Goal: Information Seeking & Learning: Compare options

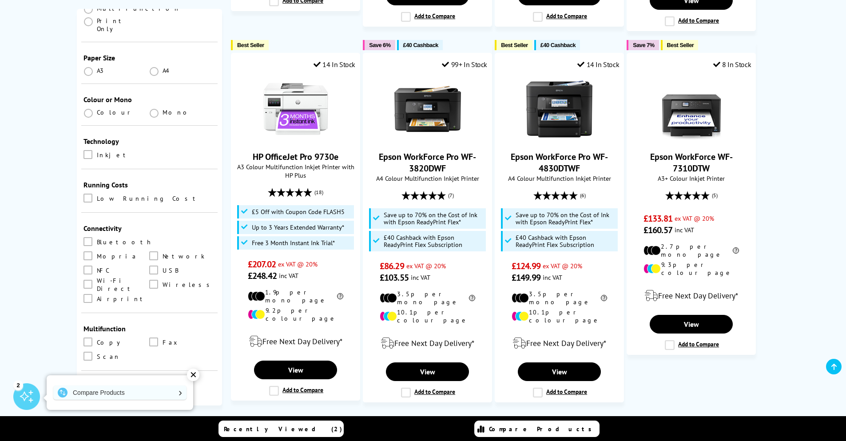
scroll to position [160, 0]
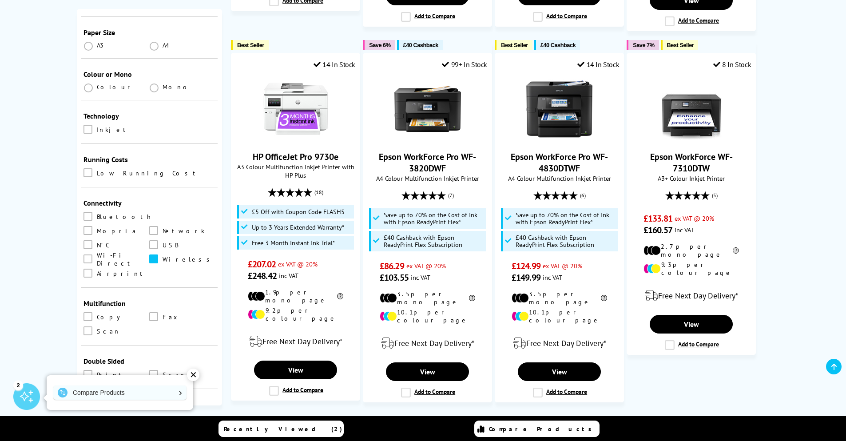
click at [149, 255] on span at bounding box center [153, 259] width 9 height 9
click at [162, 256] on input "checkbox" at bounding box center [162, 256] width 0 height 0
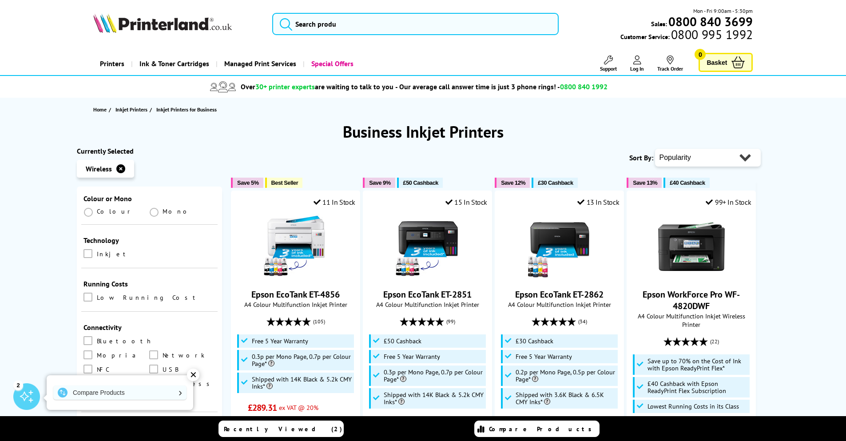
scroll to position [311, 0]
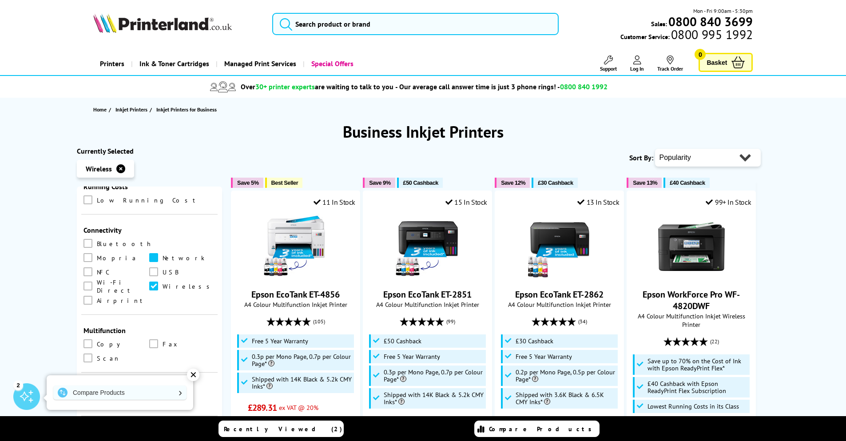
click at [149, 253] on label at bounding box center [154, 258] width 11 height 10
click at [162, 255] on input "checkbox" at bounding box center [162, 255] width 0 height 0
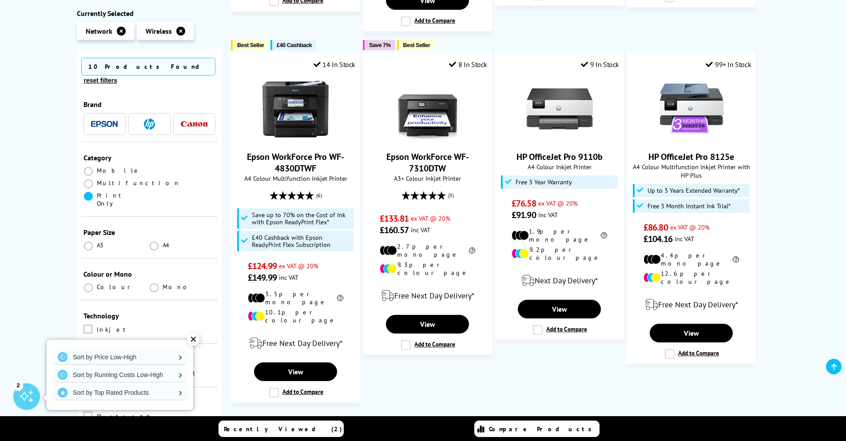
click at [85, 192] on span at bounding box center [88, 196] width 9 height 9
click at [97, 193] on Only "radio" at bounding box center [97, 193] width 0 height 0
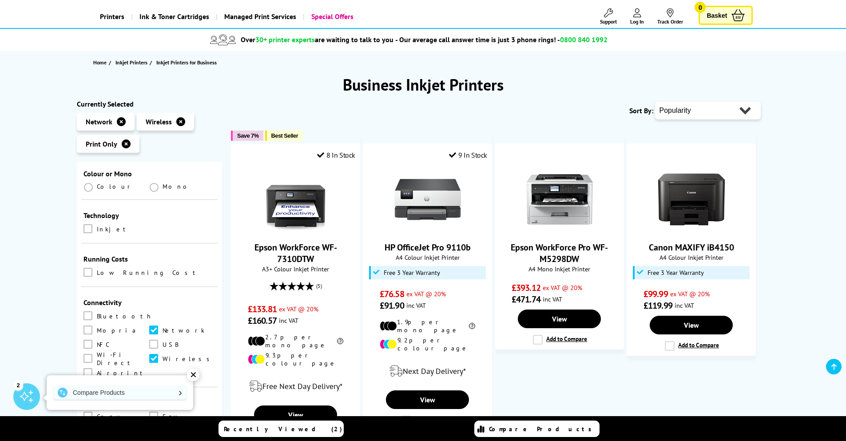
scroll to position [107, 0]
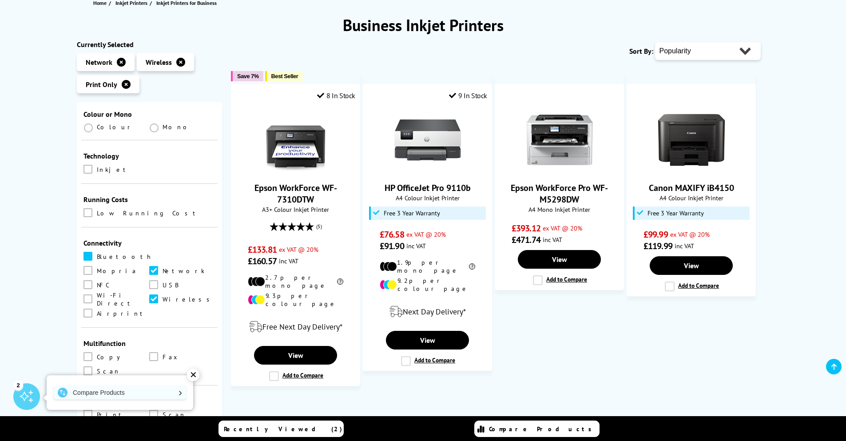
click at [91, 252] on span at bounding box center [88, 256] width 9 height 9
click at [96, 253] on input "checkbox" at bounding box center [96, 253] width 0 height 0
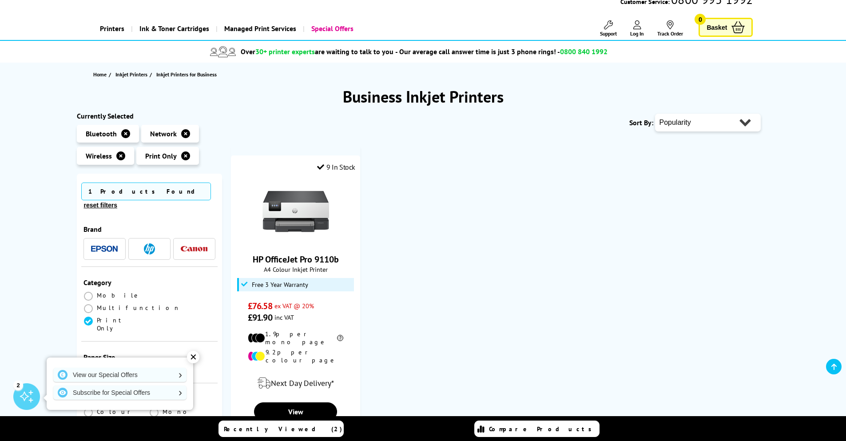
scroll to position [53, 0]
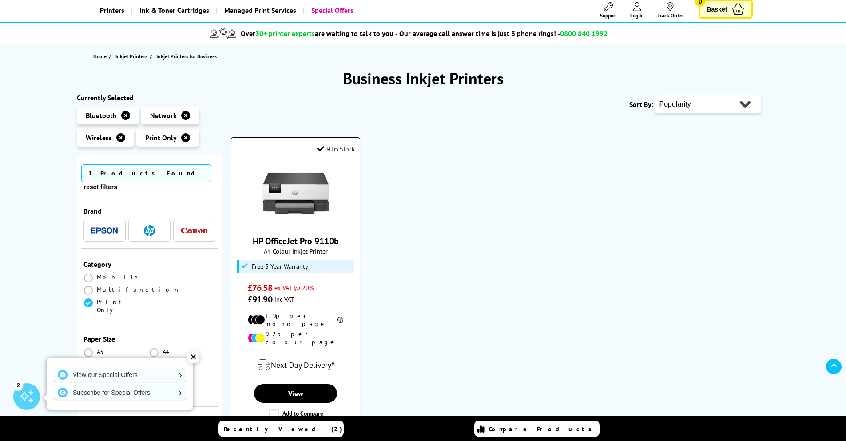
click at [300, 244] on link "HP OfficeJet Pro 9110b" at bounding box center [296, 241] width 86 height 12
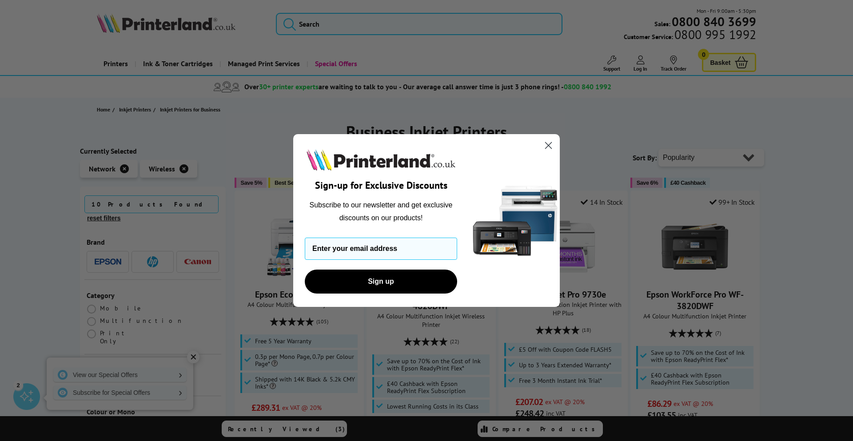
click at [547, 149] on circle "Close dialog" at bounding box center [548, 145] width 15 height 15
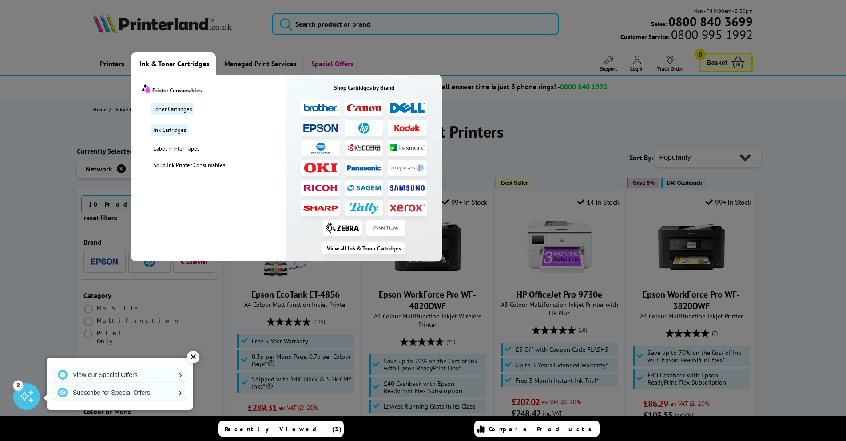
click at [186, 67] on span "Ink & Toner Cartridges" at bounding box center [175, 63] width 70 height 23
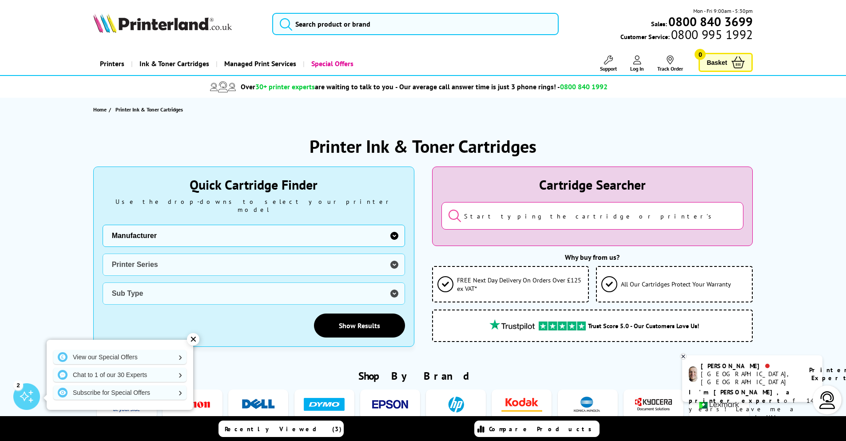
click at [110, 66] on link "Printers" at bounding box center [112, 63] width 38 height 23
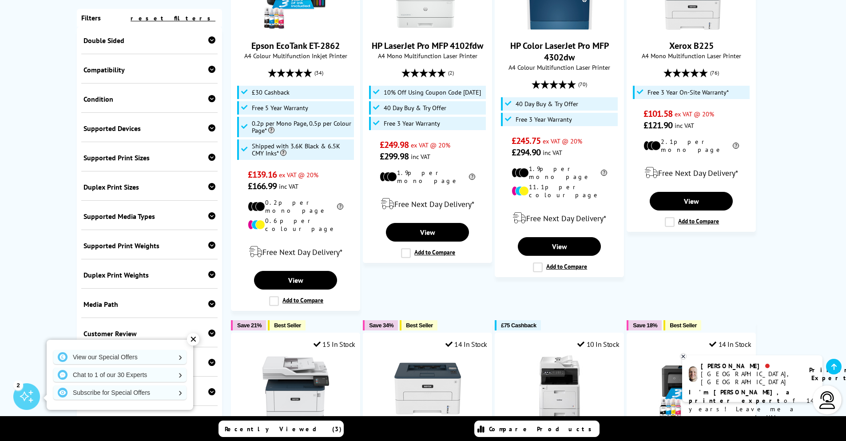
scroll to position [255, 0]
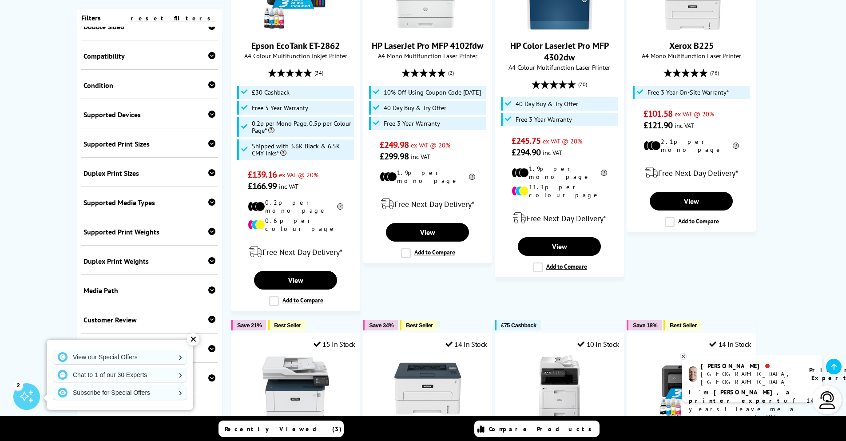
click at [195, 339] on div "✕" at bounding box center [193, 339] width 12 height 12
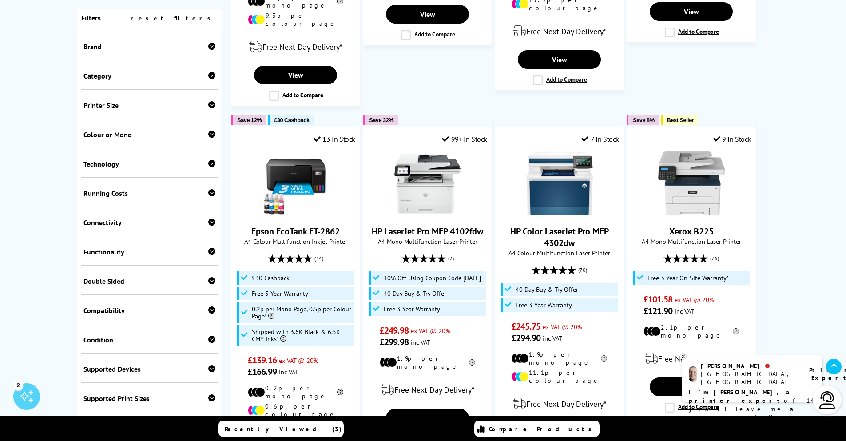
scroll to position [586, 0]
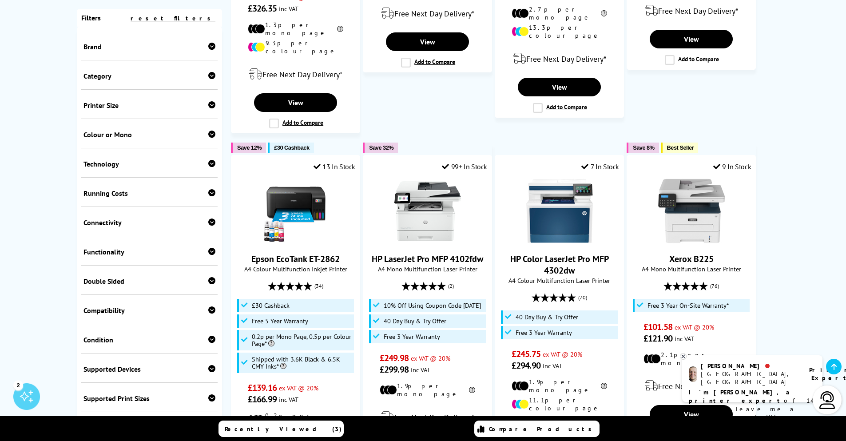
click at [125, 169] on div "Technology Laser Inkjet" at bounding box center [149, 162] width 137 height 29
click at [88, 163] on div "Technology" at bounding box center [150, 164] width 132 height 9
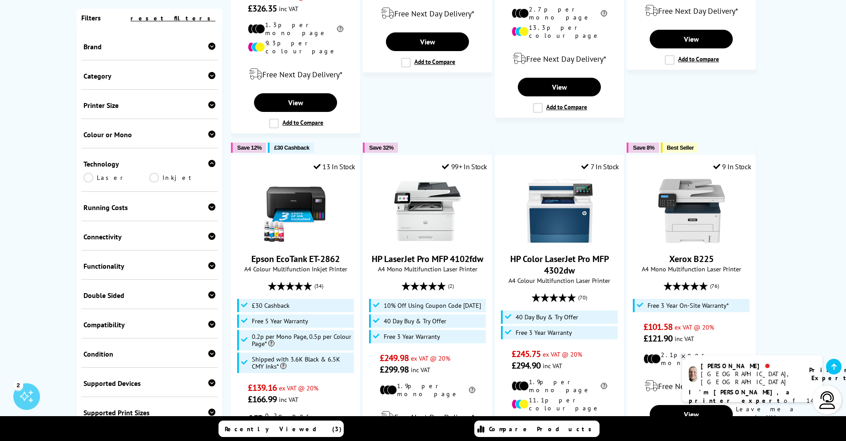
click at [88, 163] on div "Technology" at bounding box center [150, 164] width 132 height 9
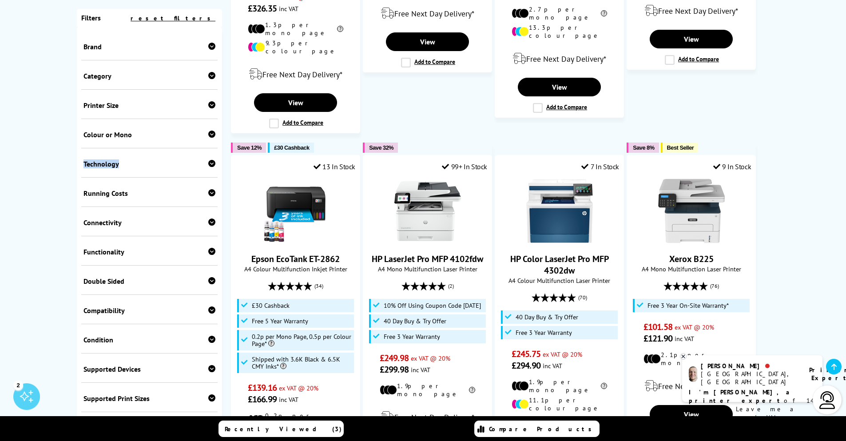
click at [88, 163] on div "Technology" at bounding box center [150, 164] width 132 height 9
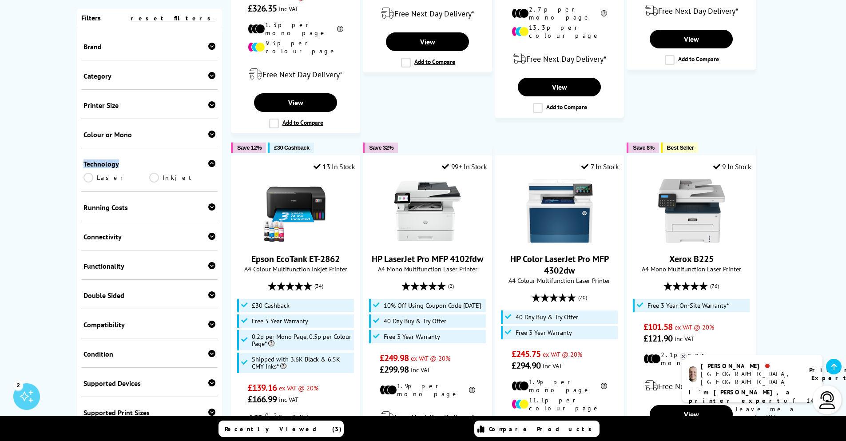
click at [90, 176] on link "Laser" at bounding box center [117, 178] width 66 height 10
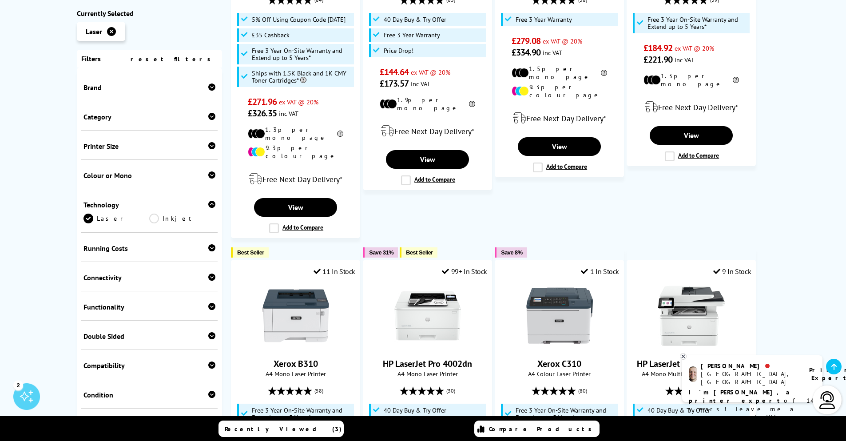
scroll to position [480, 0]
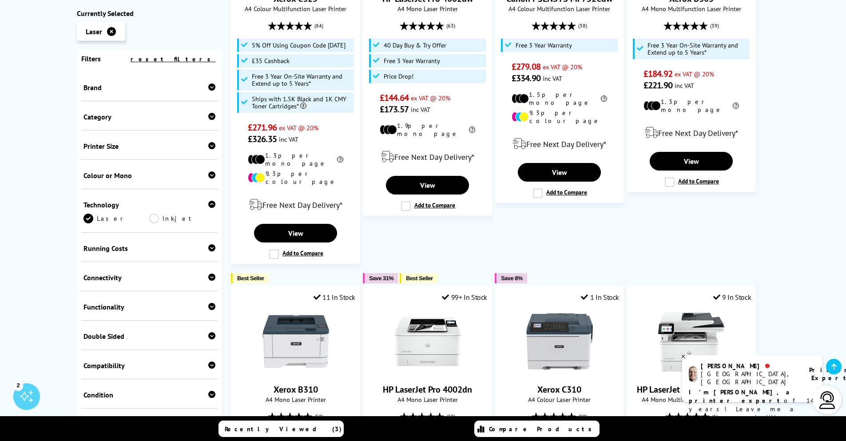
click at [104, 116] on div "Category" at bounding box center [150, 116] width 132 height 9
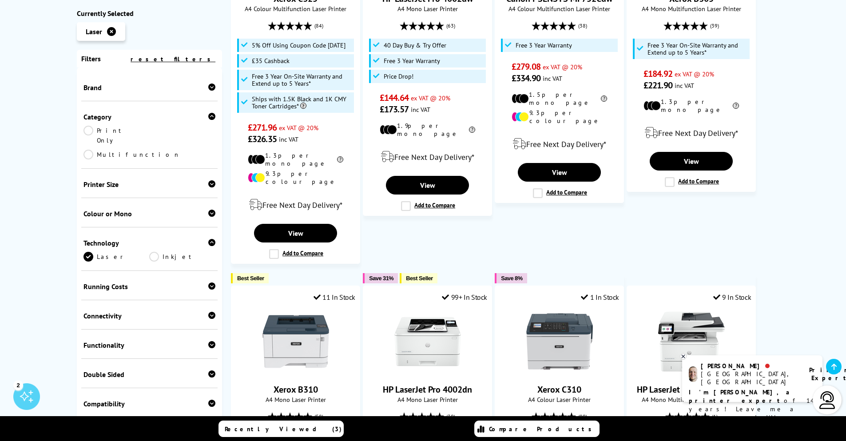
click at [88, 133] on link "Print Only" at bounding box center [117, 136] width 66 height 20
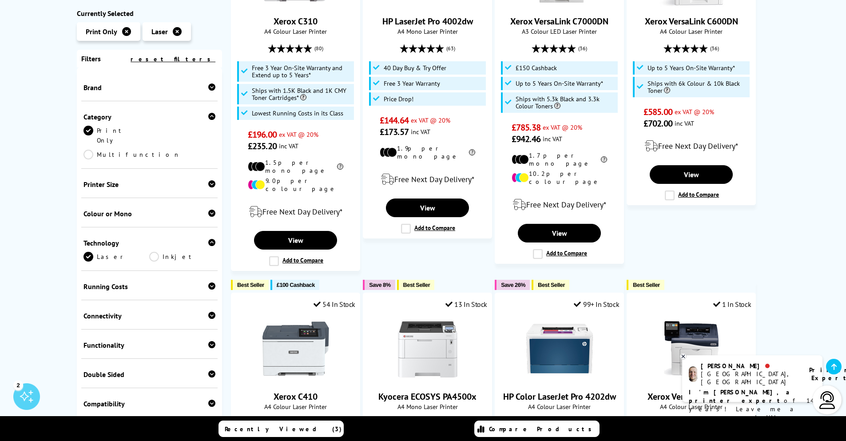
scroll to position [586, 0]
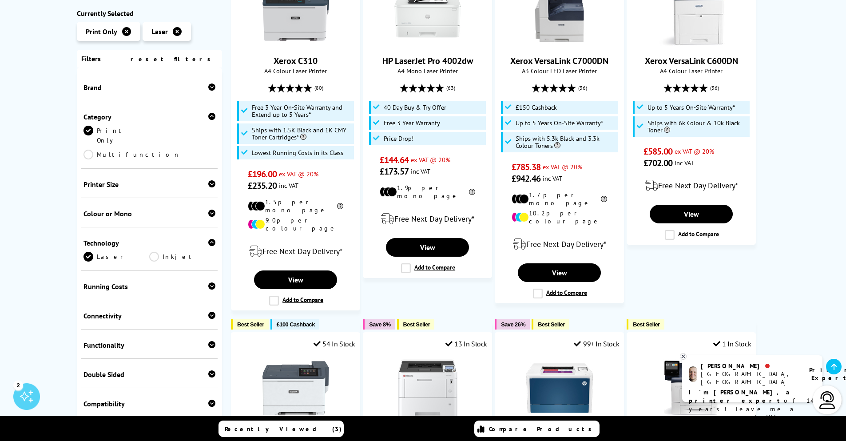
click at [160, 271] on div "Running Costs Low Running Cost" at bounding box center [149, 285] width 137 height 29
click at [111, 311] on div "Connectivity" at bounding box center [150, 315] width 132 height 9
click at [85, 339] on link "Wireless" at bounding box center [117, 344] width 66 height 10
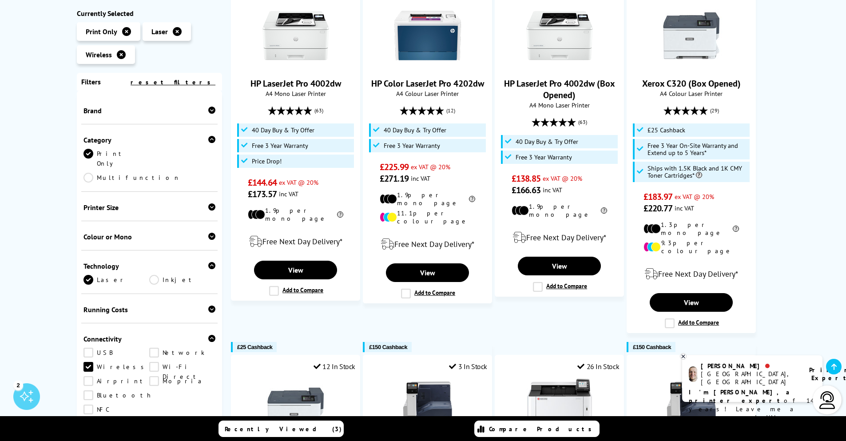
drag, startPoint x: 159, startPoint y: 327, endPoint x: 137, endPoint y: 329, distance: 21.8
click at [158, 348] on link "Network" at bounding box center [182, 353] width 66 height 10
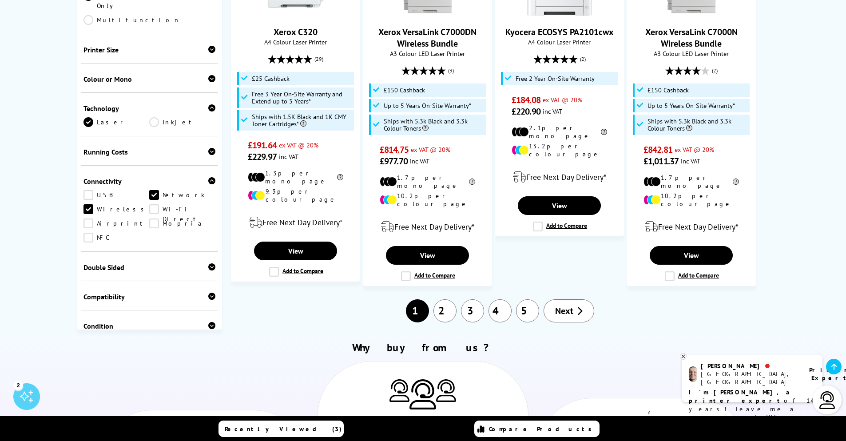
scroll to position [1013, 0]
click at [445, 300] on link "2" at bounding box center [445, 311] width 23 height 23
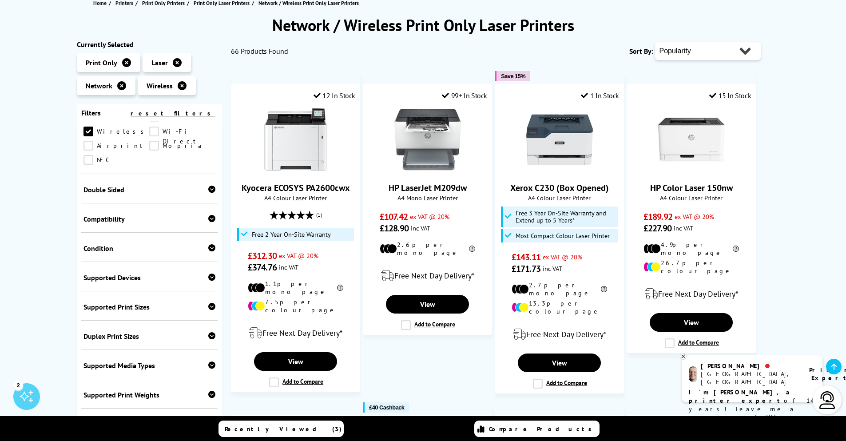
scroll to position [311, 0]
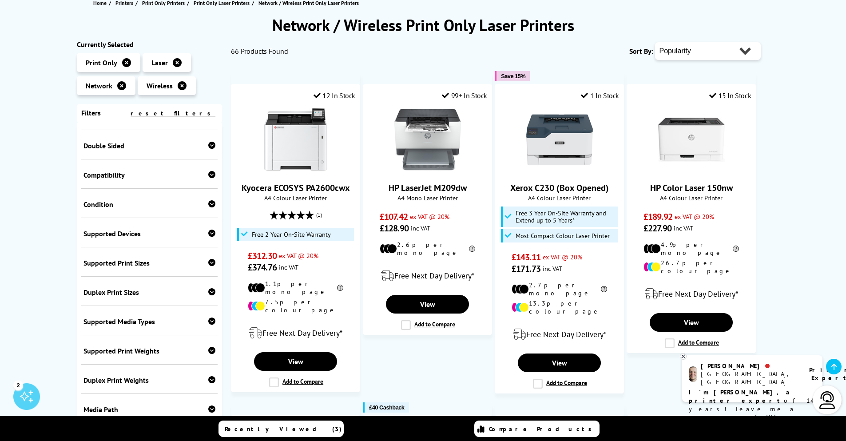
click at [147, 317] on div "Supported Media Types" at bounding box center [150, 321] width 132 height 9
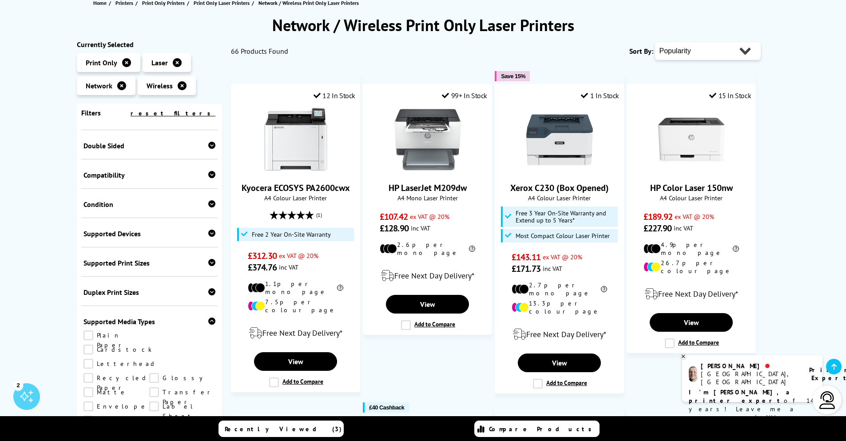
click at [149, 373] on link "Glossy" at bounding box center [182, 378] width 66 height 10
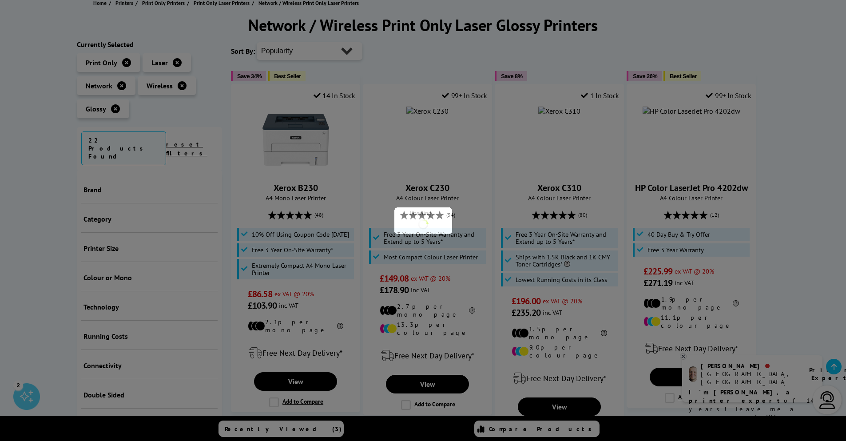
scroll to position [311, 0]
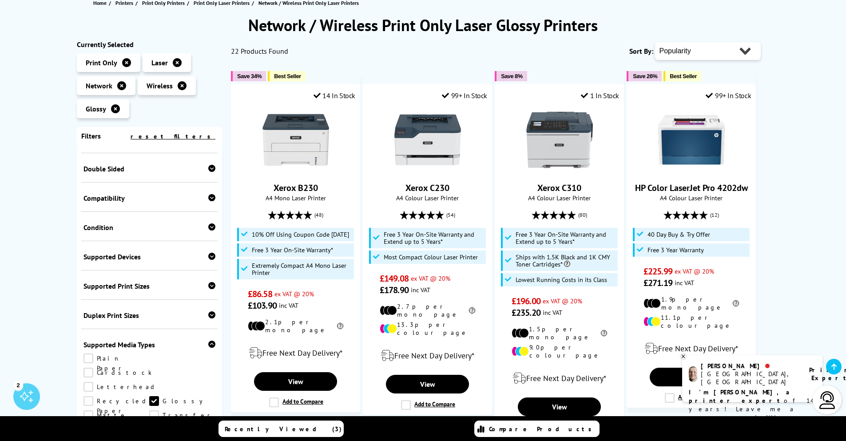
click at [152, 368] on link "Cardstock" at bounding box center [118, 373] width 68 height 10
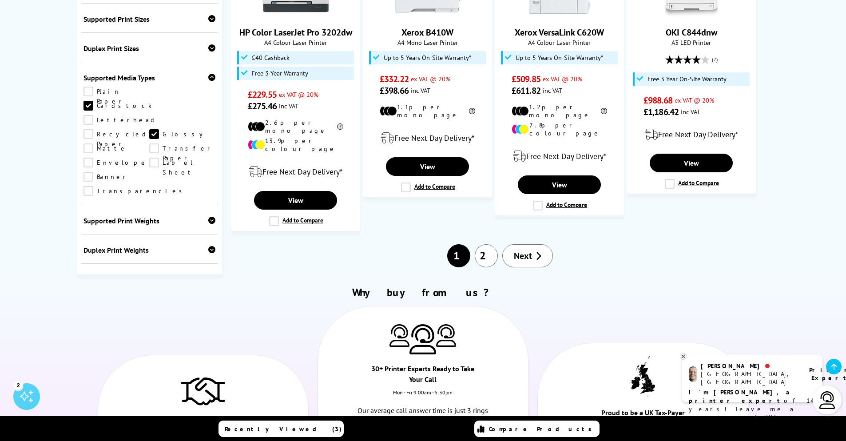
scroll to position [960, 0]
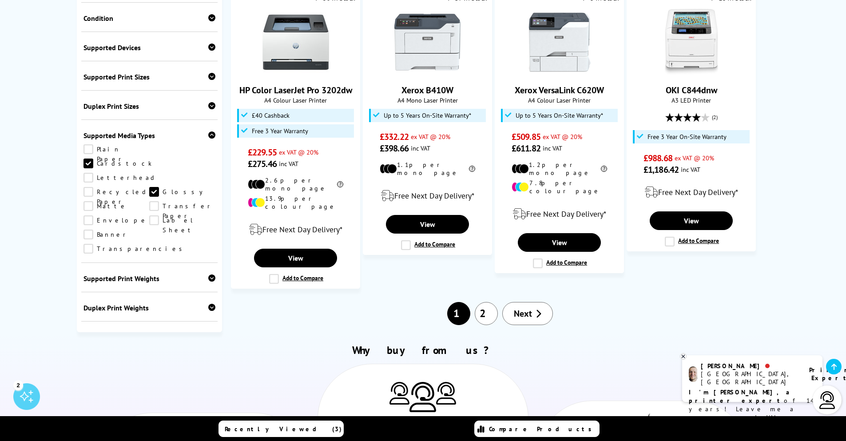
click at [523, 308] on span "Next" at bounding box center [523, 314] width 18 height 12
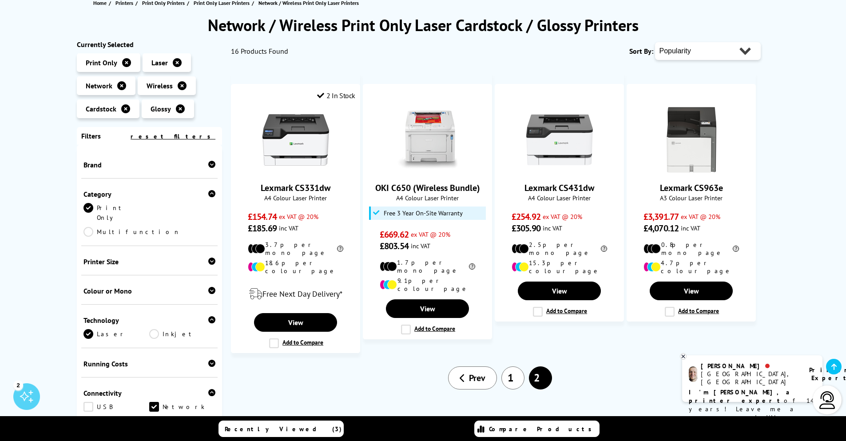
scroll to position [160, 0]
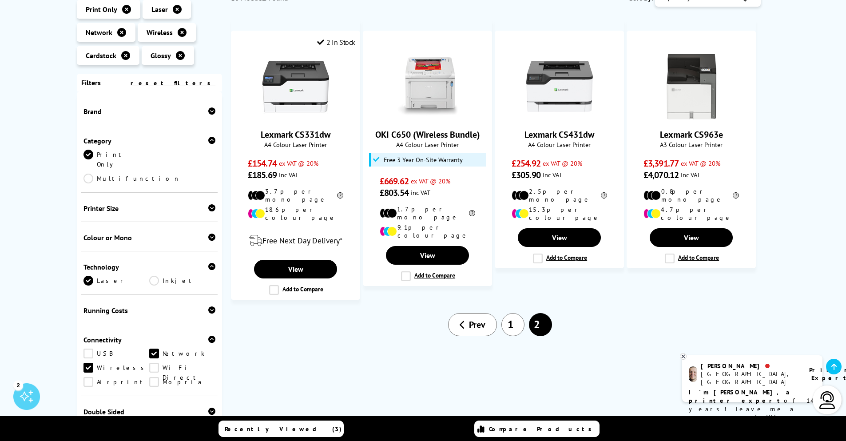
click at [508, 314] on link "1" at bounding box center [513, 324] width 23 height 23
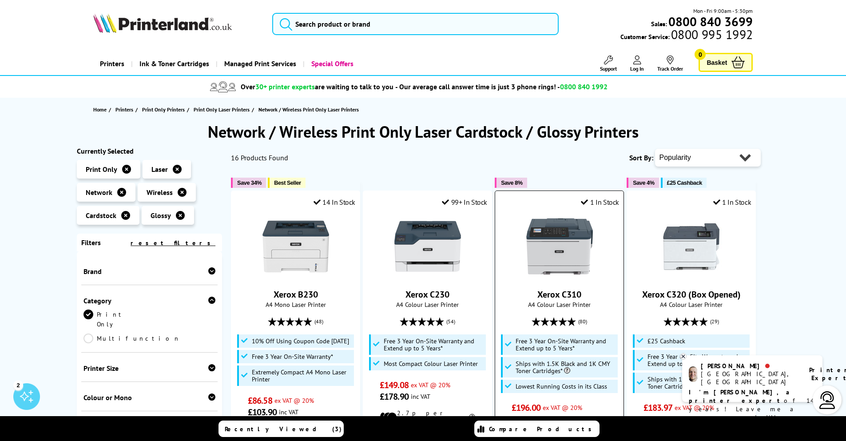
click at [560, 259] on img at bounding box center [560, 246] width 67 height 67
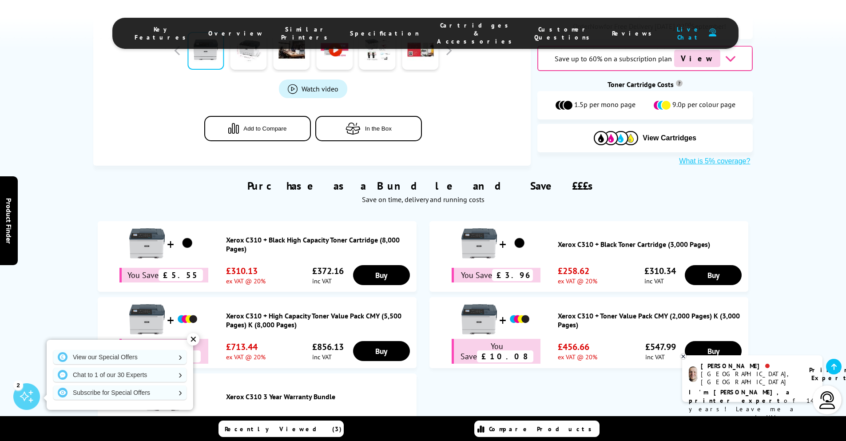
scroll to position [533, 0]
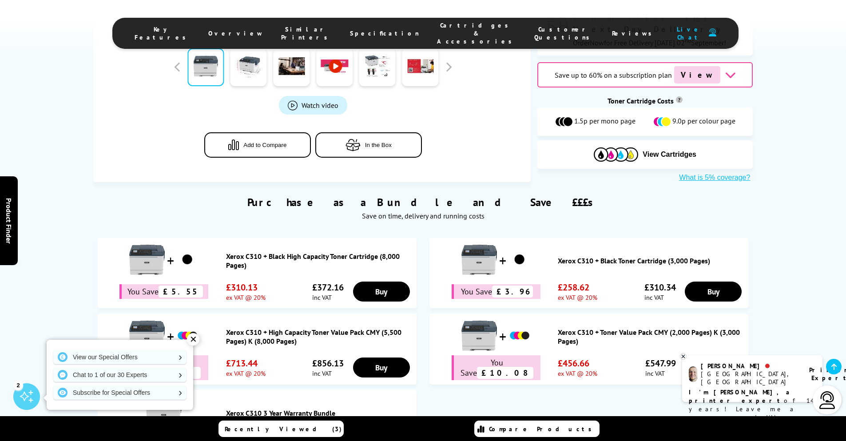
click at [193, 340] on div "✕" at bounding box center [193, 339] width 12 height 12
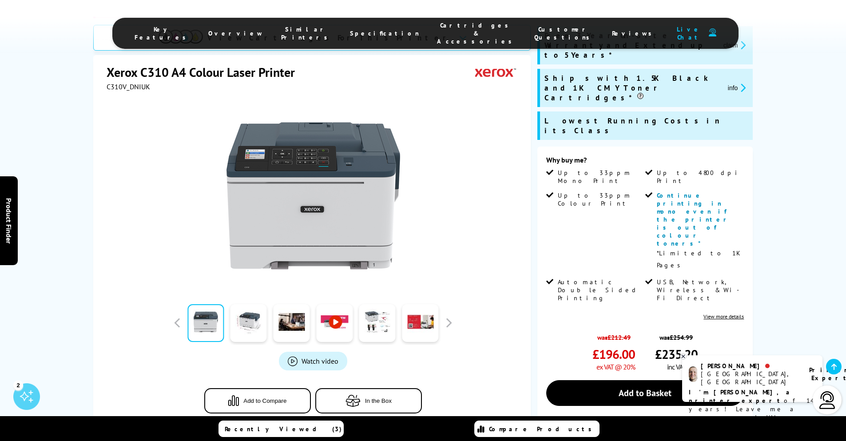
scroll to position [213, 0]
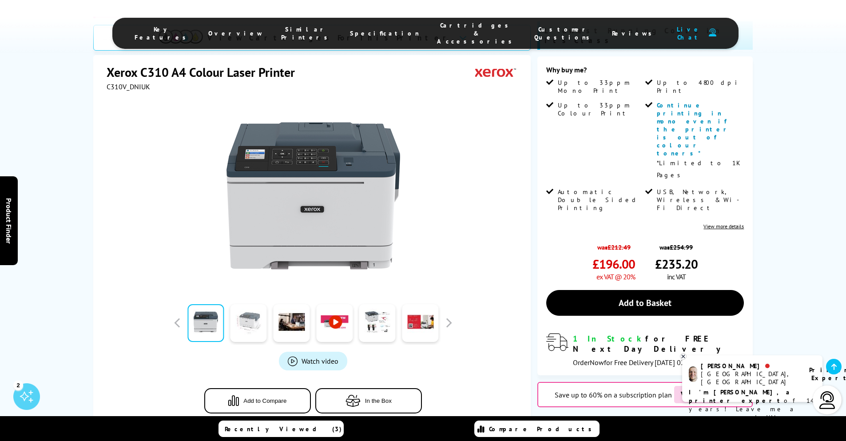
click at [243, 304] on link at bounding box center [249, 323] width 36 height 38
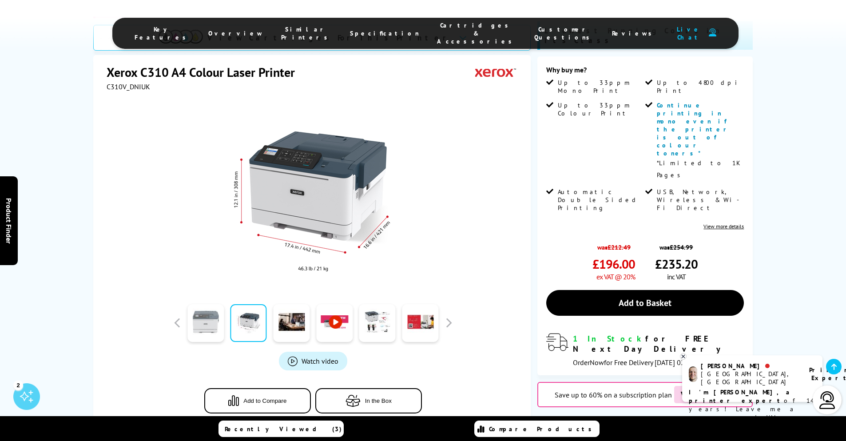
click at [204, 304] on link at bounding box center [206, 323] width 36 height 38
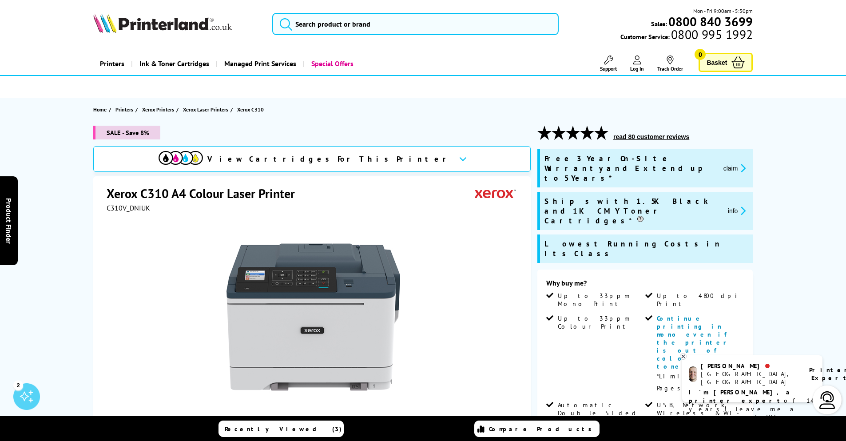
scroll to position [53, 0]
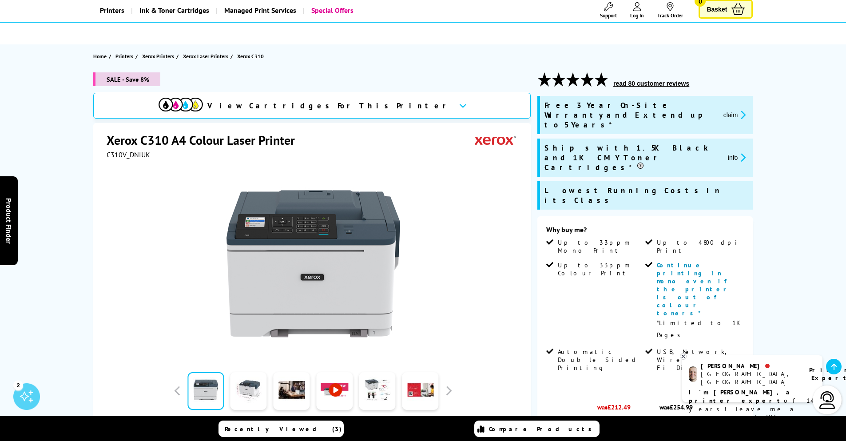
click at [711, 383] on link "View more details" at bounding box center [724, 386] width 40 height 7
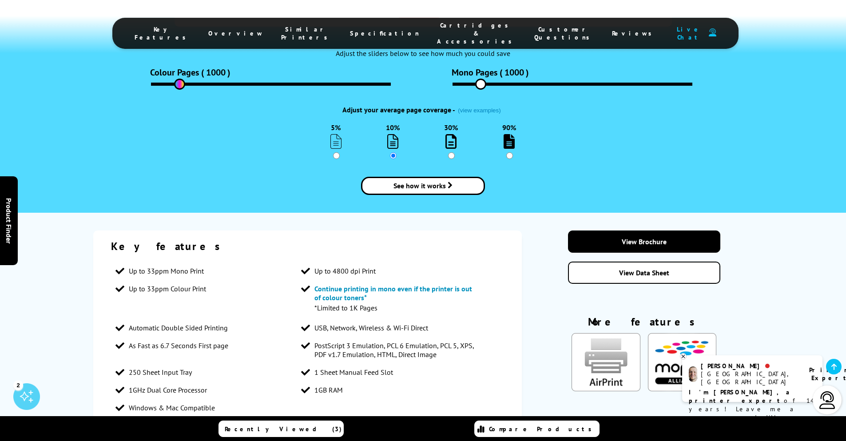
scroll to position [1584, 0]
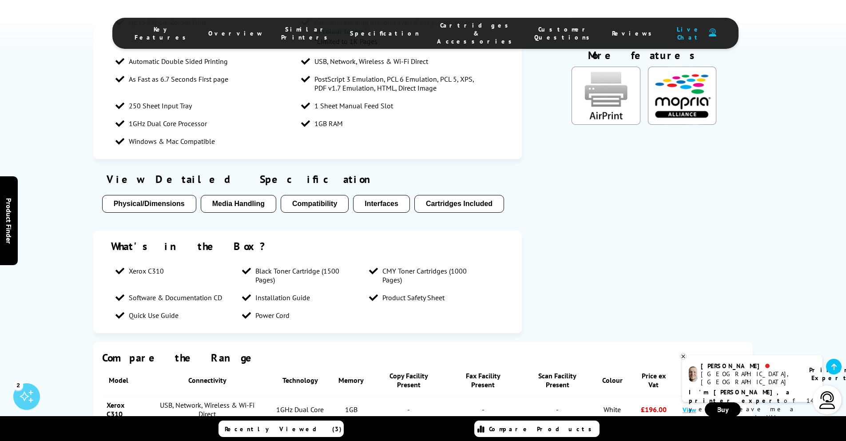
click at [124, 428] on link "Xerox C315" at bounding box center [116, 437] width 18 height 18
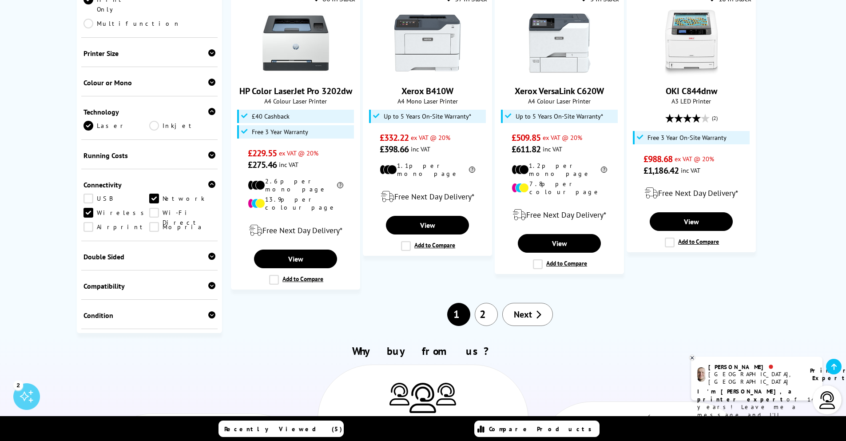
scroll to position [960, 0]
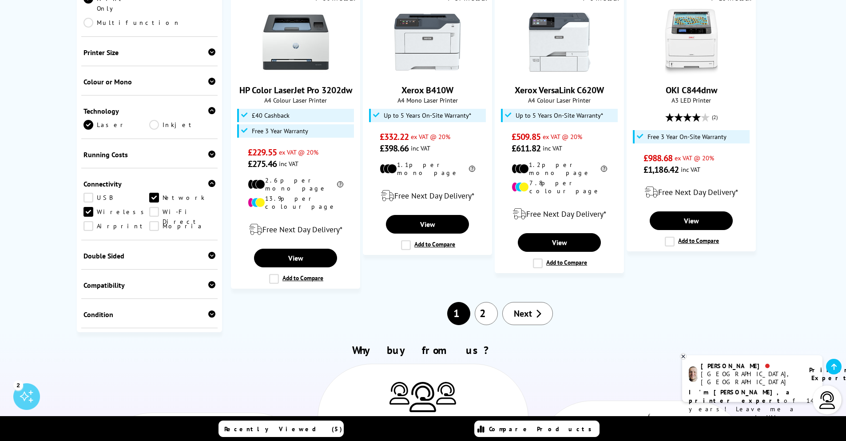
click at [520, 302] on link "Next" at bounding box center [528, 313] width 51 height 23
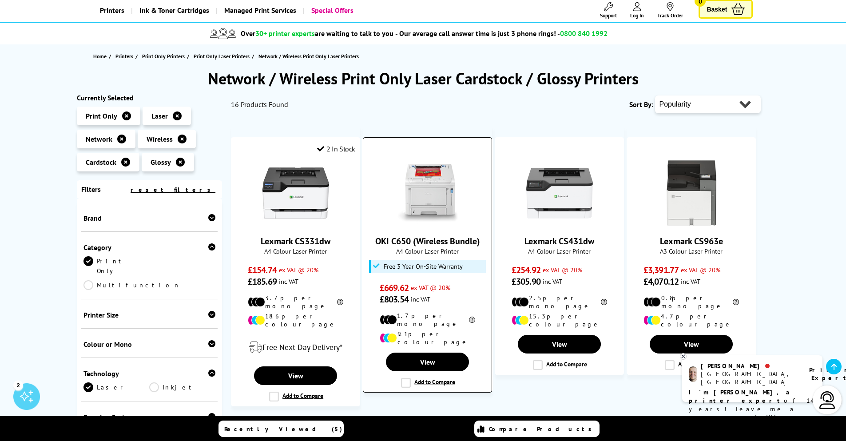
scroll to position [160, 0]
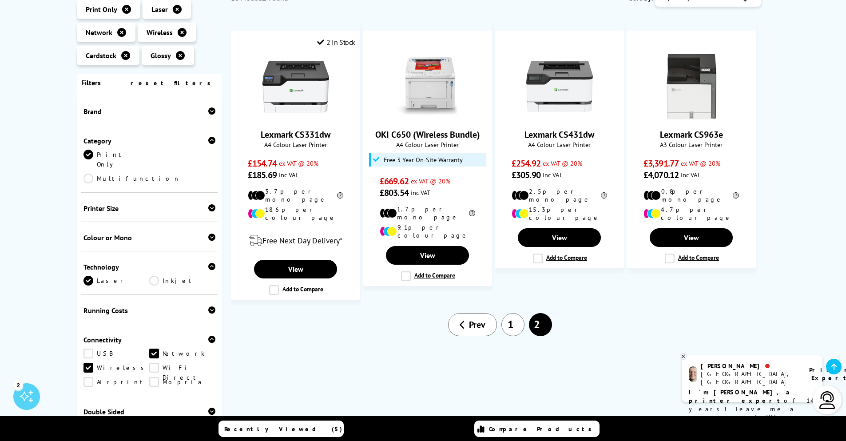
click at [509, 315] on link "1" at bounding box center [513, 324] width 23 height 23
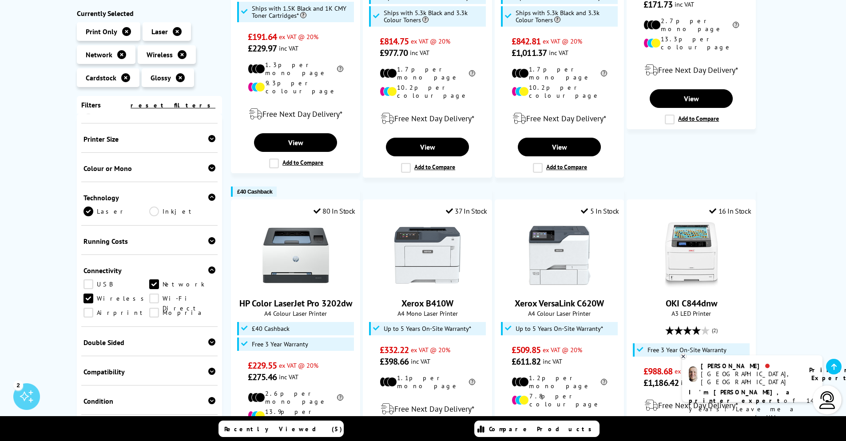
scroll to position [62, 0]
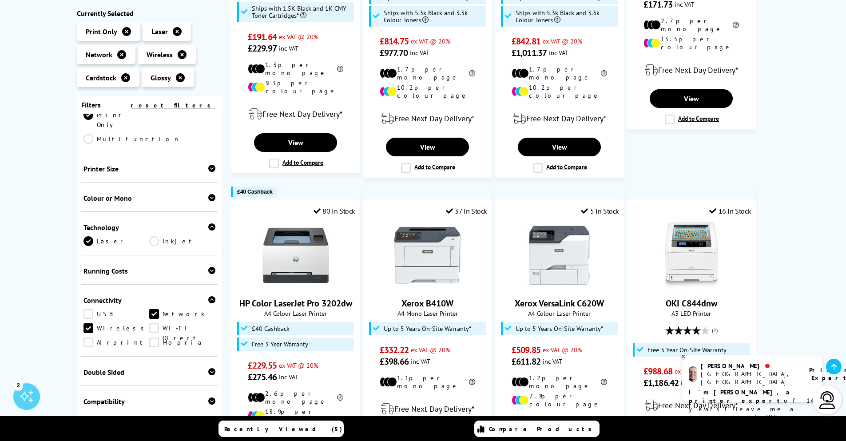
click at [91, 309] on link "USB" at bounding box center [117, 314] width 66 height 10
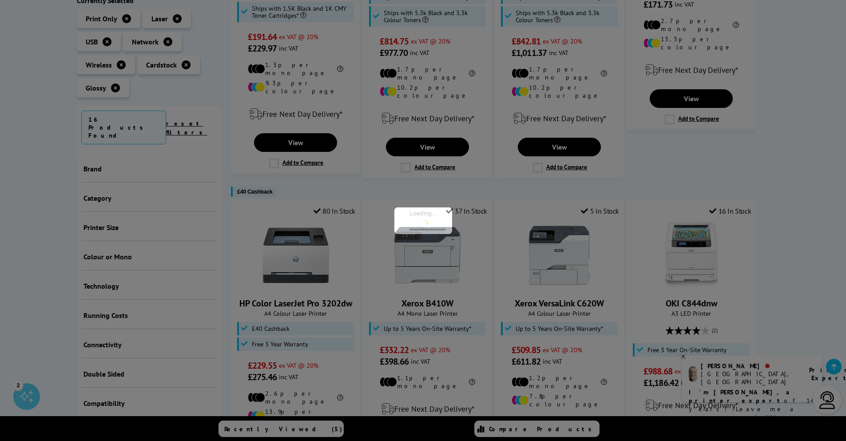
scroll to position [62, 0]
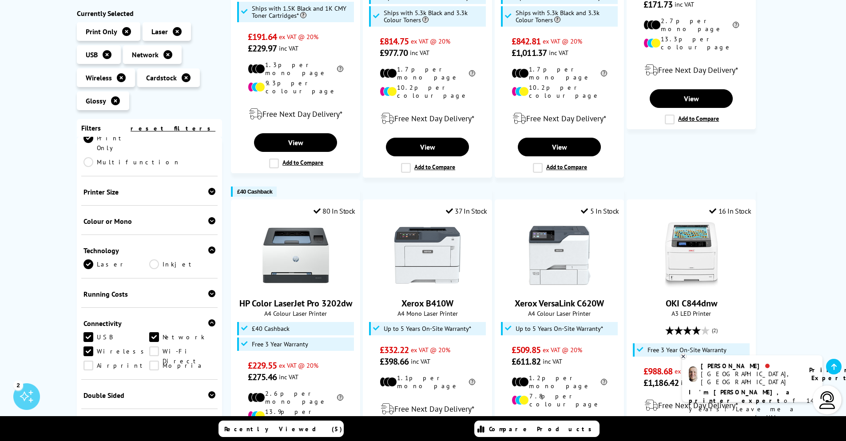
click at [153, 347] on link "Wi-Fi Direct" at bounding box center [182, 352] width 66 height 10
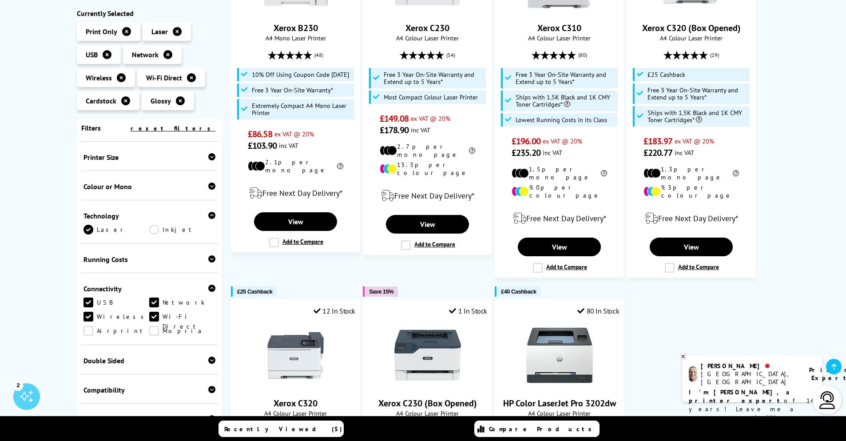
scroll to position [168, 0]
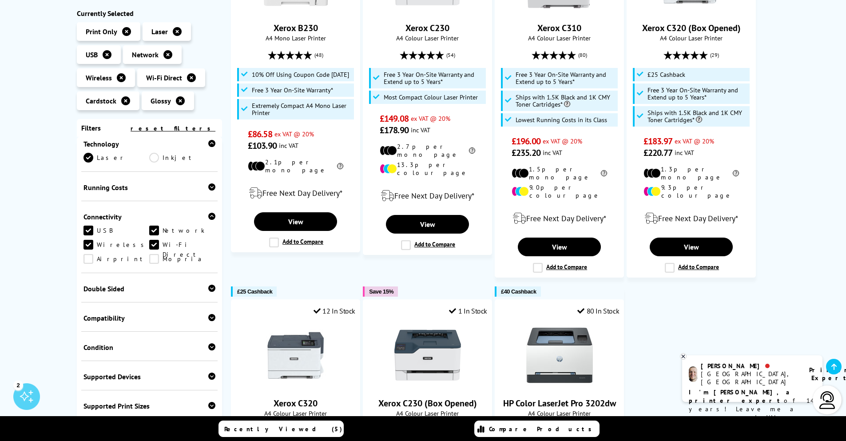
click at [91, 240] on link "Wireless" at bounding box center [117, 245] width 66 height 10
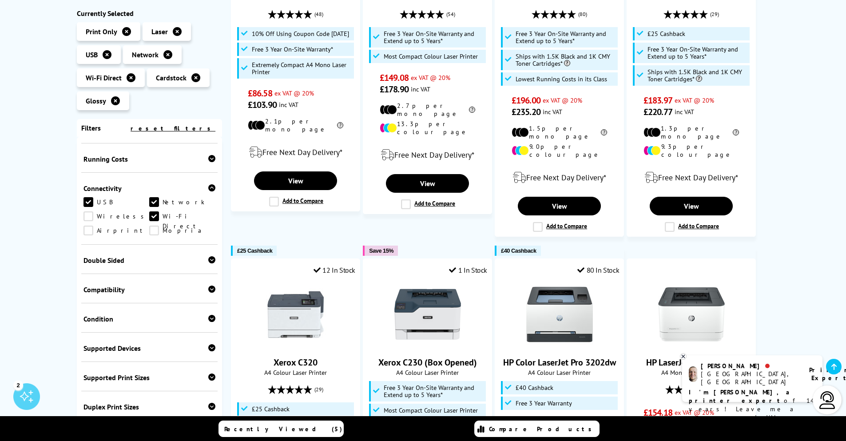
scroll to position [320, 0]
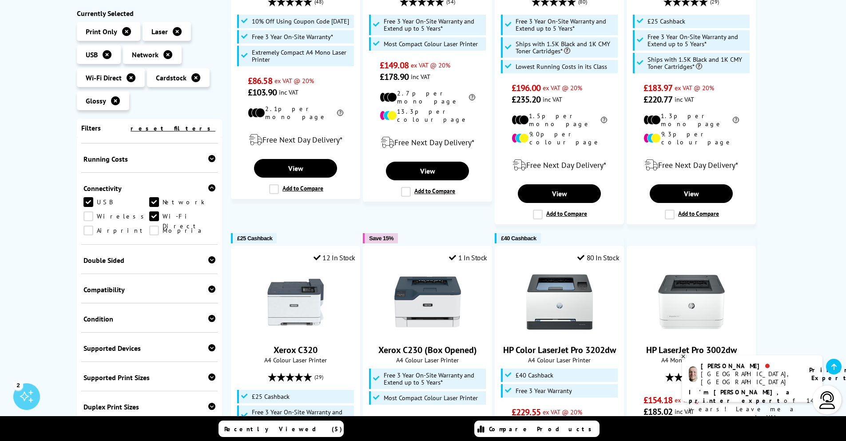
click at [90, 211] on link "Wireless" at bounding box center [117, 216] width 66 height 10
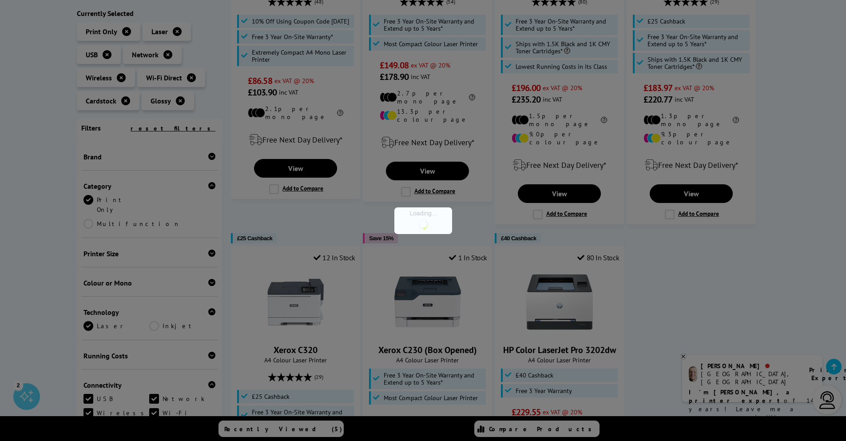
scroll to position [225, 0]
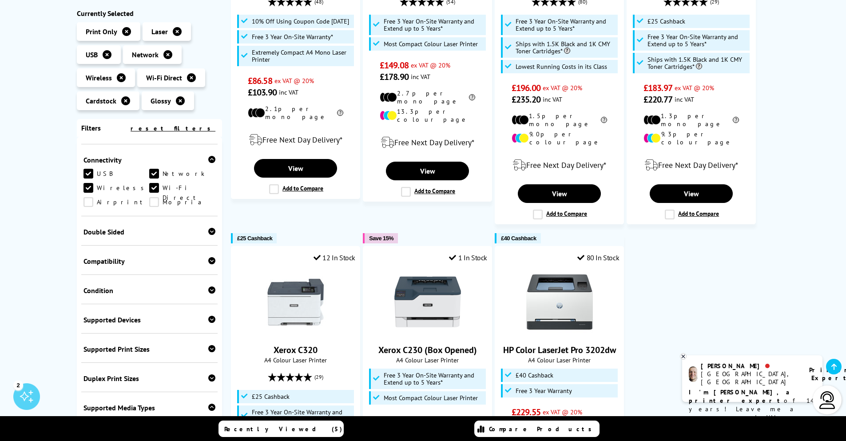
click at [90, 191] on div "Connectivity USB Network Wireless Wi-Fi Direct Airprint Mopria" at bounding box center [149, 180] width 137 height 72
click at [151, 169] on link "Network" at bounding box center [182, 174] width 66 height 10
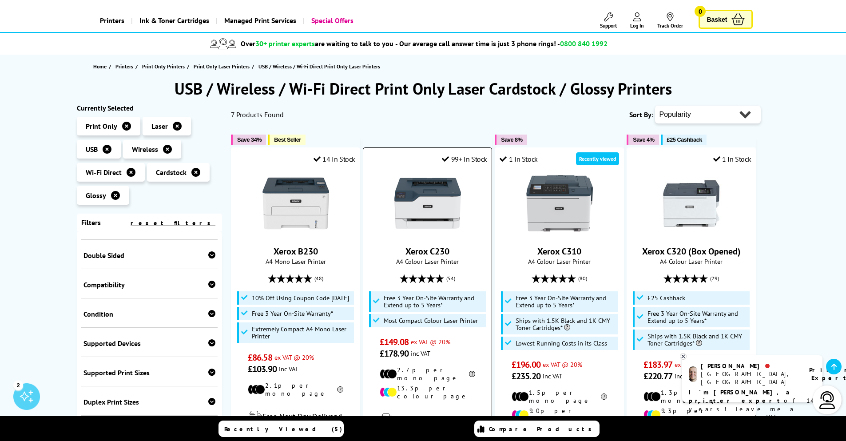
scroll to position [107, 0]
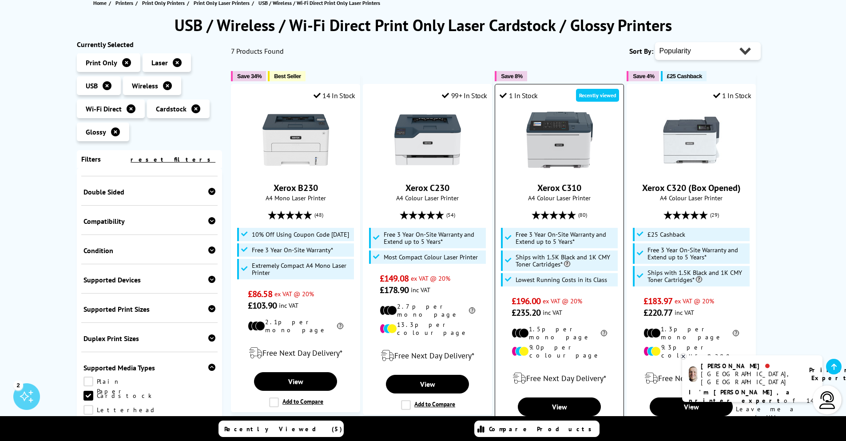
click at [541, 147] on img at bounding box center [560, 140] width 67 height 67
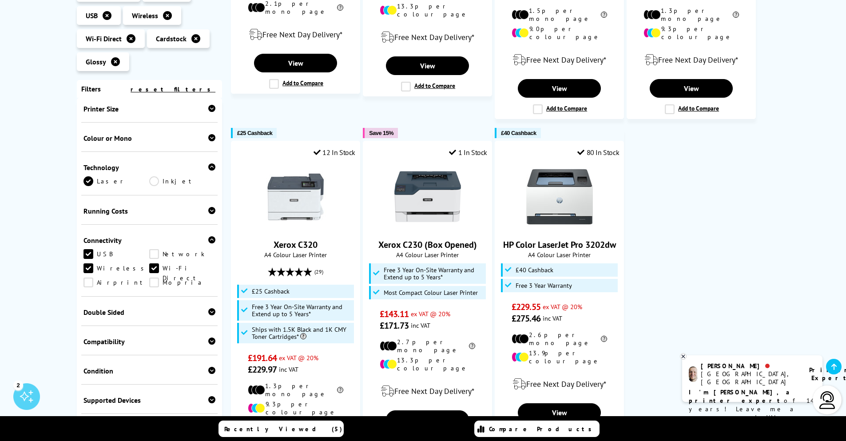
scroll to position [107, 0]
drag, startPoint x: 91, startPoint y: 129, endPoint x: 85, endPoint y: 132, distance: 6.0
click at [89, 176] on link "Laser" at bounding box center [117, 181] width 66 height 10
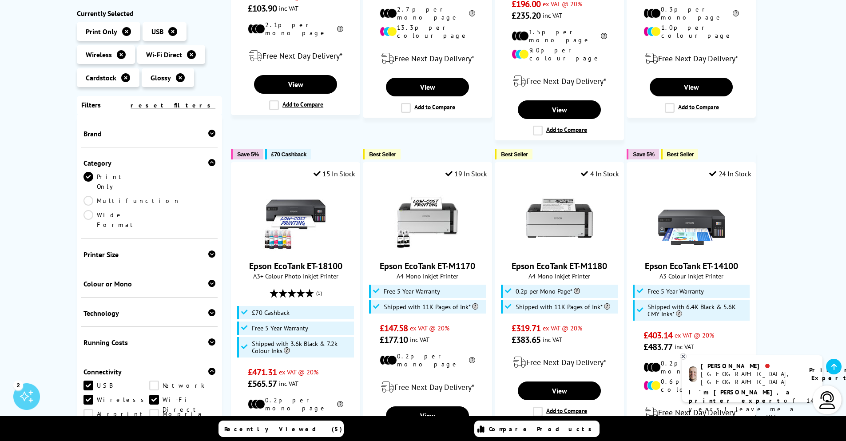
scroll to position [480, 0]
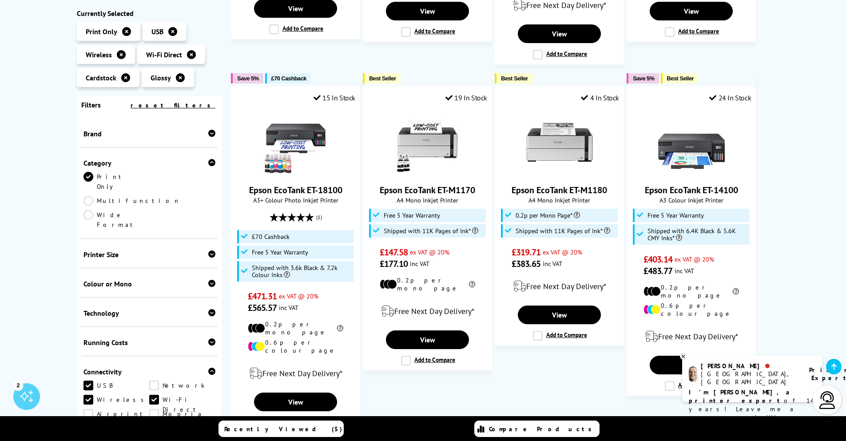
click at [142, 309] on div "Technology" at bounding box center [150, 313] width 132 height 9
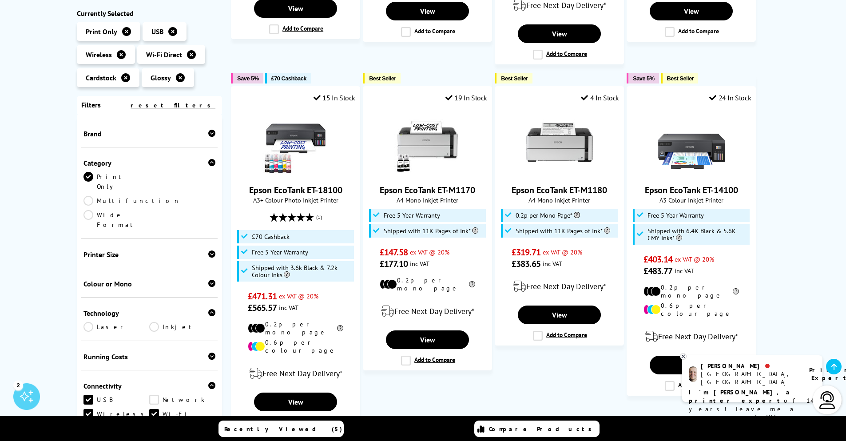
click at [155, 322] on link "Inkjet" at bounding box center [182, 327] width 66 height 10
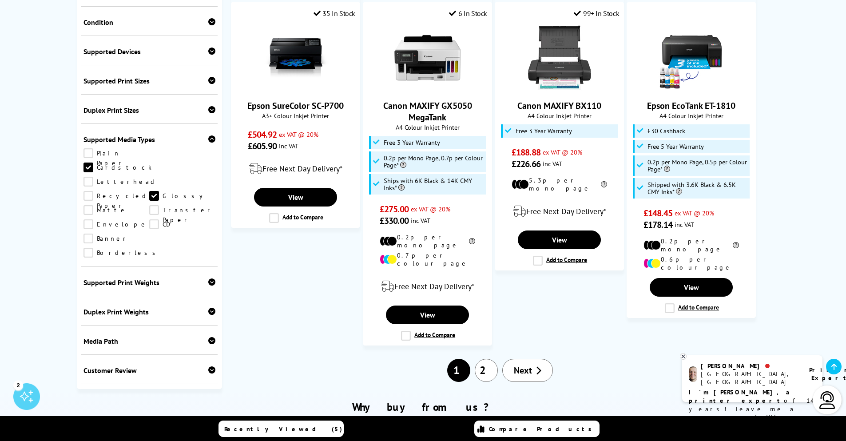
scroll to position [906, 0]
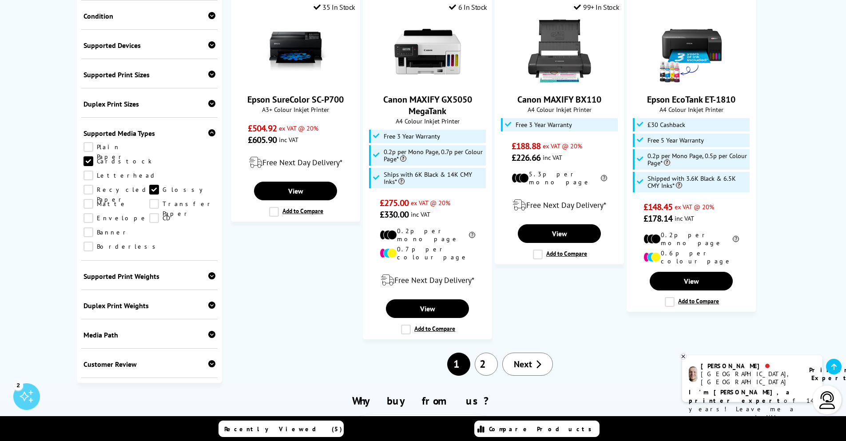
click at [526, 359] on span "Next" at bounding box center [523, 365] width 18 height 12
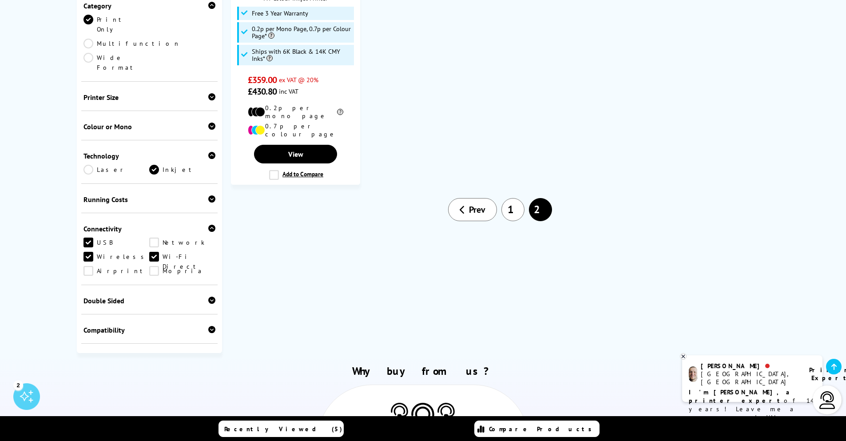
scroll to position [320, 0]
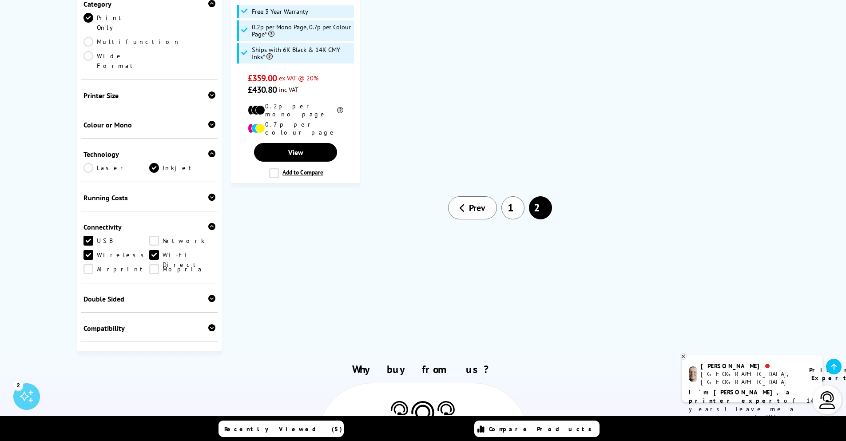
click at [505, 201] on link "1" at bounding box center [513, 207] width 23 height 23
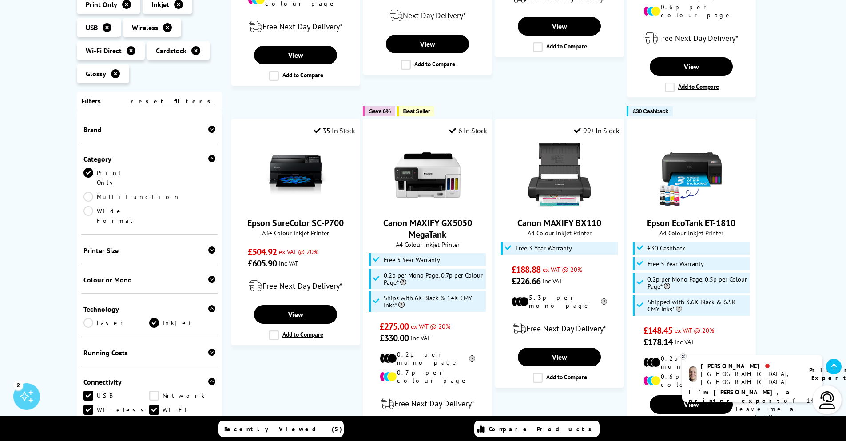
scroll to position [800, 0]
